Goal: Find specific page/section: Find specific page/section

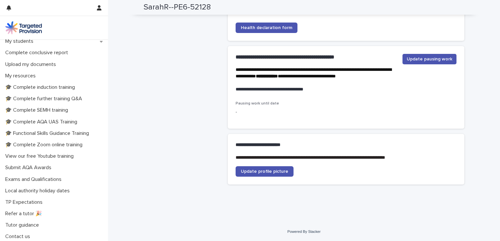
scroll to position [132, 0]
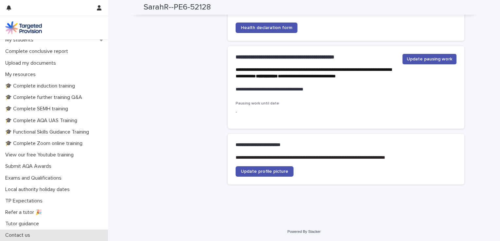
click at [33, 233] on p "Contact us" at bounding box center [19, 235] width 33 height 6
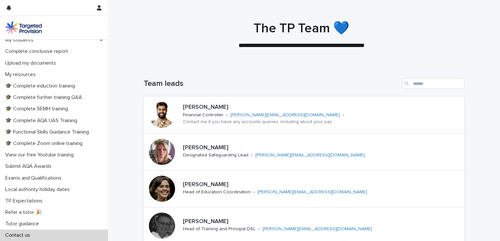
scroll to position [132, 0]
click at [50, 188] on p "Local authority holiday dates" at bounding box center [39, 190] width 72 height 6
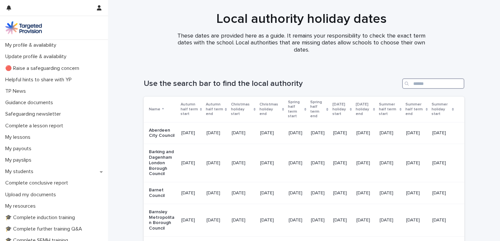
click at [421, 85] on input "Search" at bounding box center [433, 83] width 62 height 10
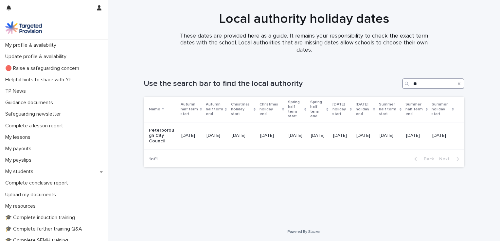
type input "*"
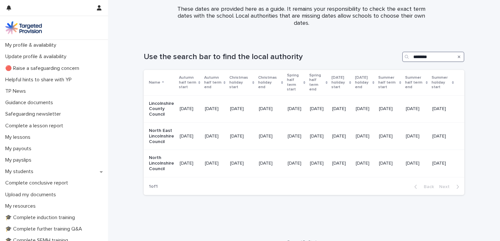
type input "********"
